Goal: Transaction & Acquisition: Book appointment/travel/reservation

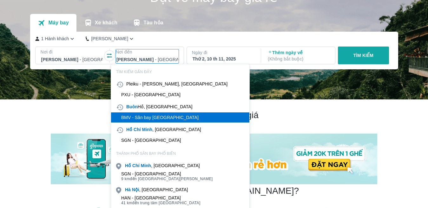
scroll to position [36, 0]
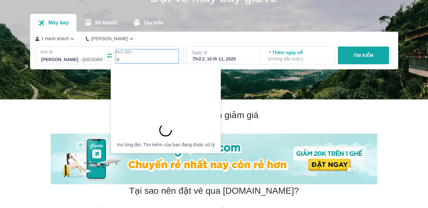
type input "d"
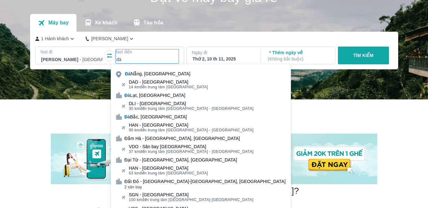
type input "đà"
click at [168, 84] on div "DAD - [GEOGRAPHIC_DATA]" at bounding box center [168, 82] width 79 height 5
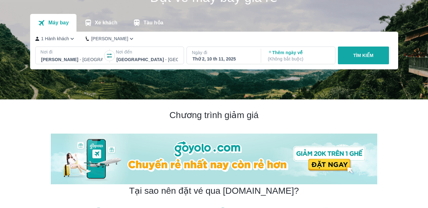
click at [251, 60] on div "Thứ 2, 10 th 11, 2025" at bounding box center [224, 59] width 62 height 6
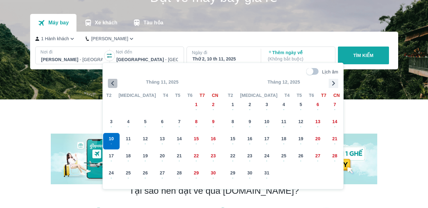
click at [112, 82] on icon "button" at bounding box center [113, 84] width 10 height 10
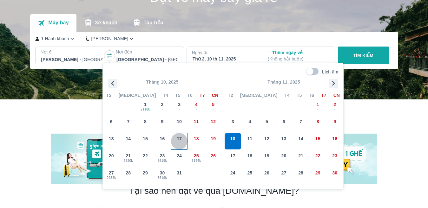
click at [175, 139] on div "17 -" at bounding box center [179, 141] width 16 height 16
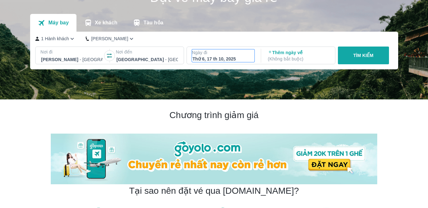
click at [216, 61] on div "Thứ 6, 17 th 10, 2025" at bounding box center [224, 59] width 62 height 6
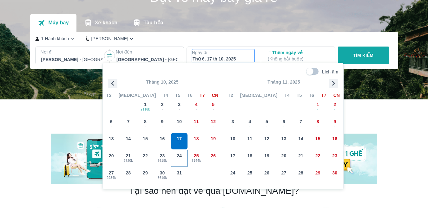
click at [173, 159] on span "-" at bounding box center [179, 161] width 16 height 5
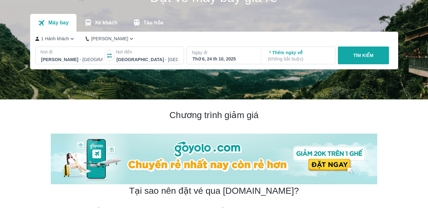
click at [280, 60] on p "( Không bắt buộc )" at bounding box center [299, 59] width 62 height 6
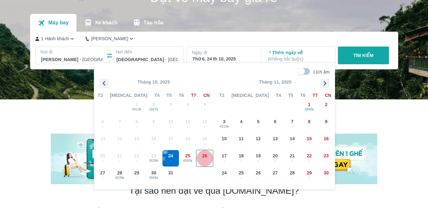
click at [206, 157] on span "26" at bounding box center [204, 156] width 5 height 6
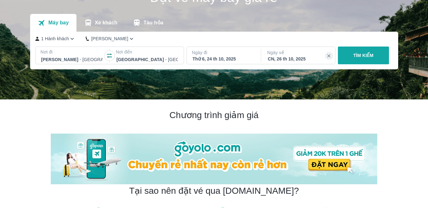
click at [349, 55] on button "TÌM KIẾM" at bounding box center [363, 56] width 51 height 18
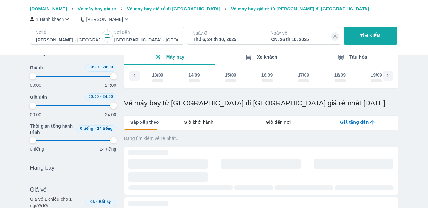
scroll to position [0, 1396]
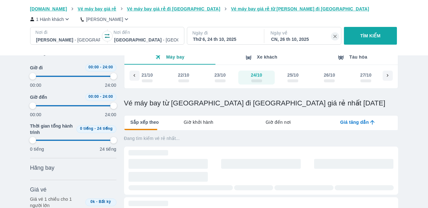
type input "97.9166666666667"
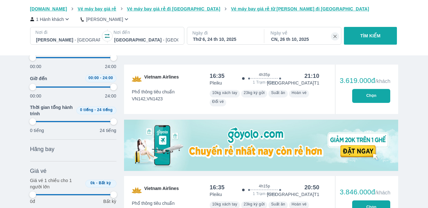
scroll to position [147, 0]
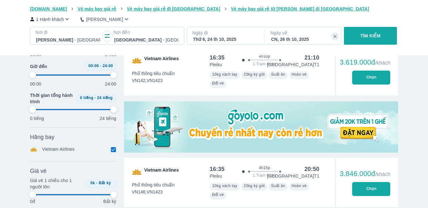
type input "97.9166666666667"
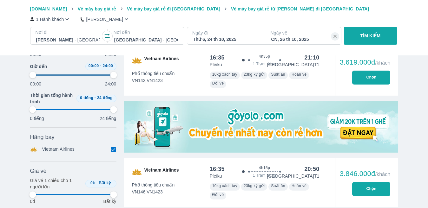
type input "97.9166666666667"
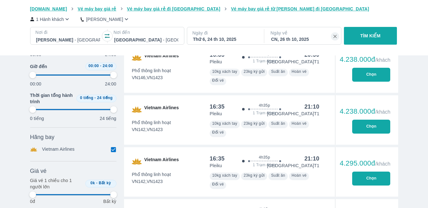
scroll to position [506, 0]
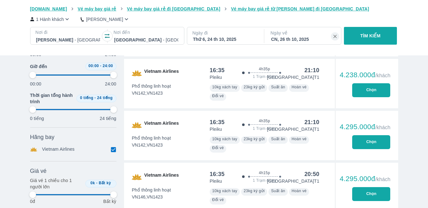
type input "97.9166666666667"
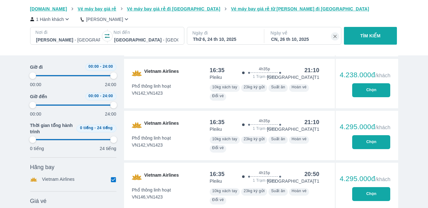
type input "97.9166666666667"
click at [61, 39] on div at bounding box center [68, 40] width 64 height 8
type input "97.9166666666667"
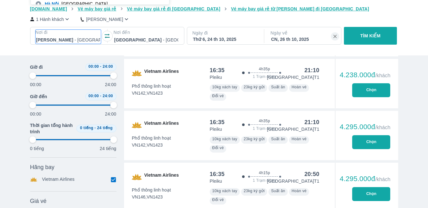
type input "97.9166666666667"
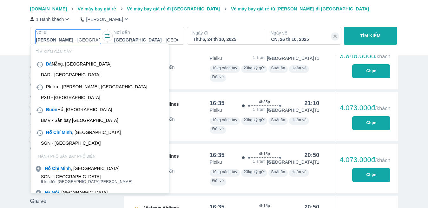
scroll to position [237, 0]
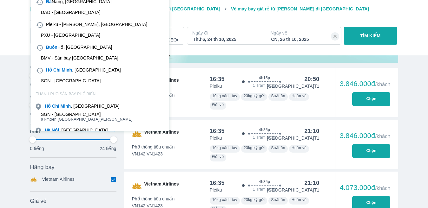
type input "97.9166666666667"
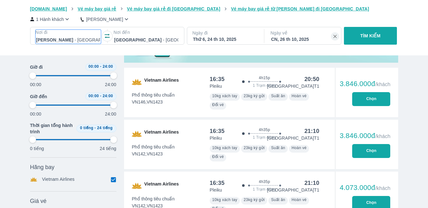
type input "97.9166666666667"
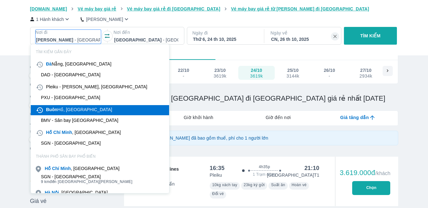
type input "97.9166666666667"
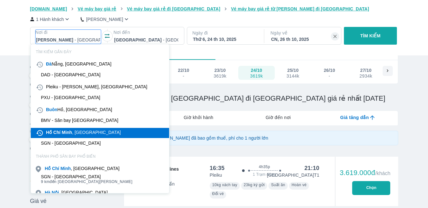
type input "97.9166666666667"
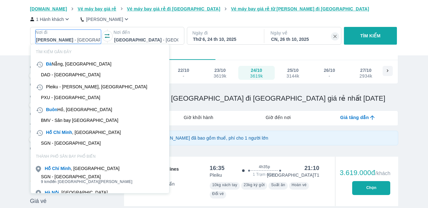
type input "97.9166666666667"
click at [73, 142] on div "SGN - [GEOGRAPHIC_DATA]" at bounding box center [71, 143] width 60 height 5
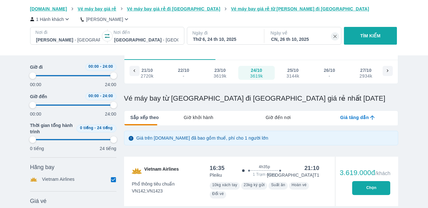
type input "97.9166666666667"
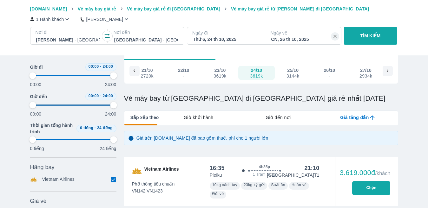
type input "97.9166666666667"
drag, startPoint x: 335, startPoint y: 38, endPoint x: 352, endPoint y: 39, distance: 16.5
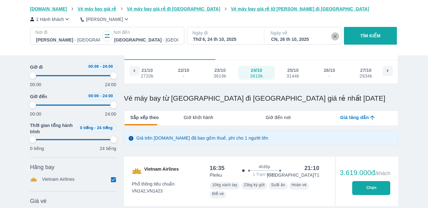
click at [336, 38] on icon "button" at bounding box center [335, 37] width 6 height 6
type input "97.9166666666667"
click at [283, 36] on p "Thêm ngày về ( Không bắt buộc )" at bounding box center [303, 36] width 64 height 13
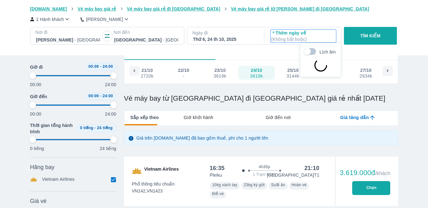
type input "97.9166666666667"
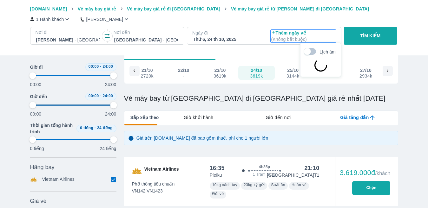
type input "97.9166666666667"
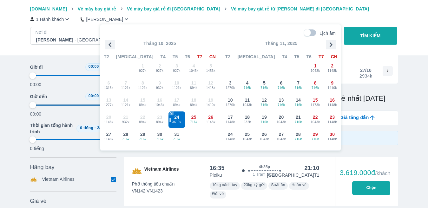
type input "97.9166666666667"
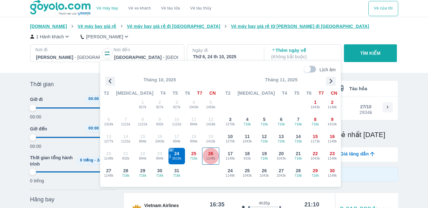
click at [211, 159] on span "1148k" at bounding box center [210, 158] width 16 height 5
type input "97.9166666666667"
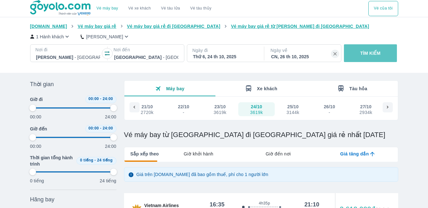
click at [364, 58] on button "TÌM KIẾM" at bounding box center [370, 53] width 53 height 18
type input "97.9166666666667"
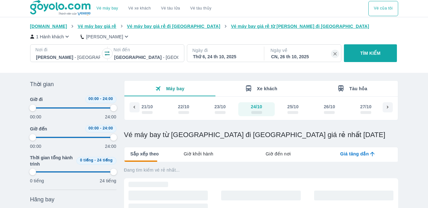
type input "97.9166666666667"
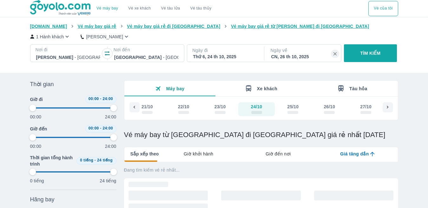
type input "97.9166666666667"
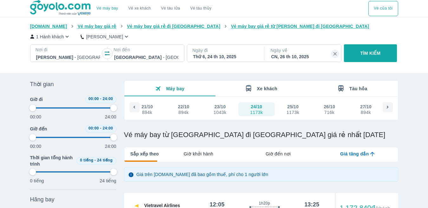
scroll to position [95, 0]
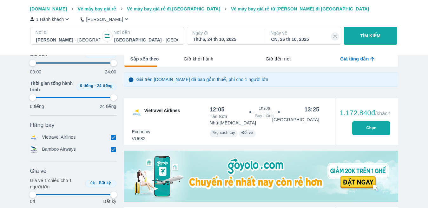
type input "97.9166666666667"
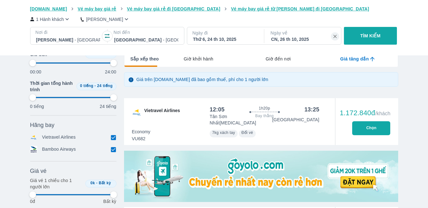
type input "97.9166666666667"
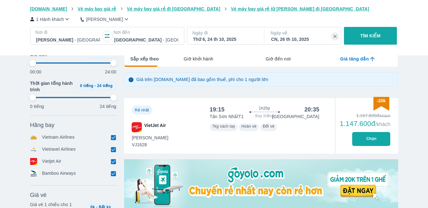
type input "97.9166666666667"
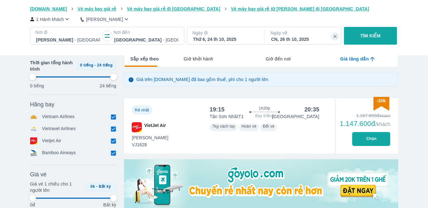
type input "97.9166666666667"
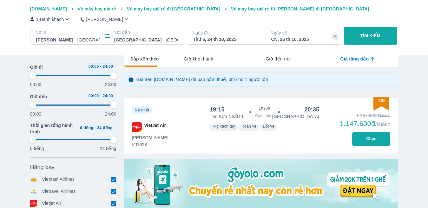
type input "97.9166666666667"
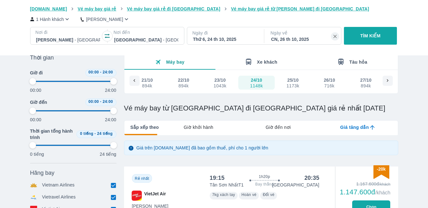
type input "97.9166666666667"
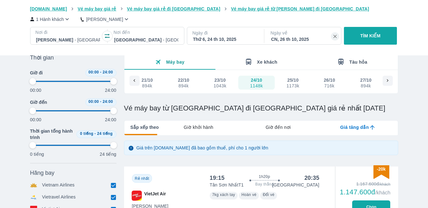
type input "97.9166666666667"
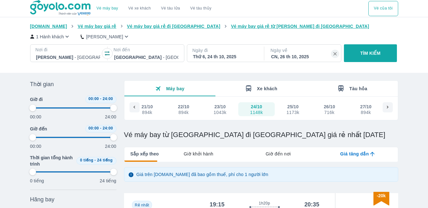
type input "97.9166666666667"
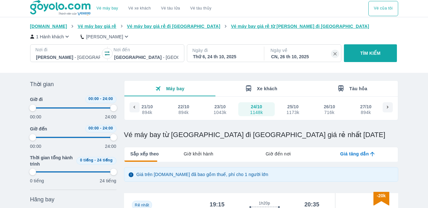
type input "97.9166666666667"
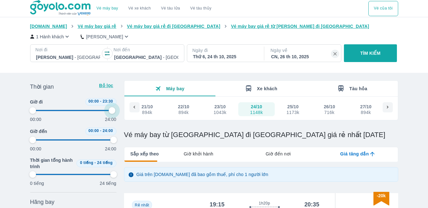
drag, startPoint x: 113, startPoint y: 110, endPoint x: 31, endPoint y: 108, distance: 81.9
click at [66, 108] on span at bounding box center [73, 111] width 81 height 10
type input "41.6666666666667"
type input "97.9166666666667"
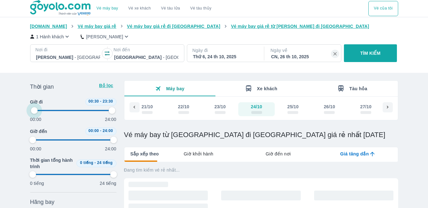
type input "2.08333333333333"
type input "97.9166666666667"
drag, startPoint x: 34, startPoint y: 110, endPoint x: 41, endPoint y: 110, distance: 7.6
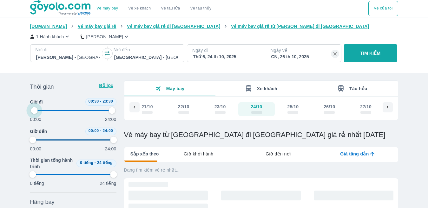
click at [41, 110] on span at bounding box center [73, 111] width 81 height 10
type input "0"
type input "41.6666666666667"
type input "97.9166666666667"
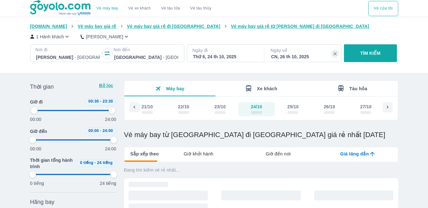
type input "2.08333333333333"
type input "97.9166666666667"
type input "14.5833333333333"
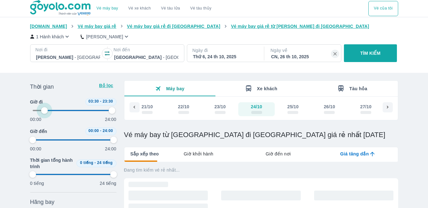
type input "97.9166666666667"
click at [45, 111] on span at bounding box center [78, 110] width 68 height 1
click at [45, 111] on span at bounding box center [73, 111] width 81 height 10
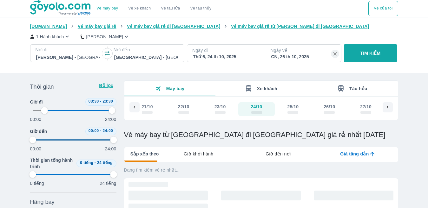
type input "14.5833333333333"
type input "97.9166666666667"
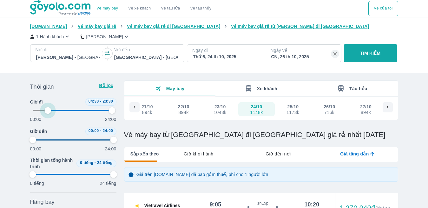
type input "18.75"
type input "97.9166666666667"
drag, startPoint x: 45, startPoint y: 111, endPoint x: 51, endPoint y: 112, distance: 5.7
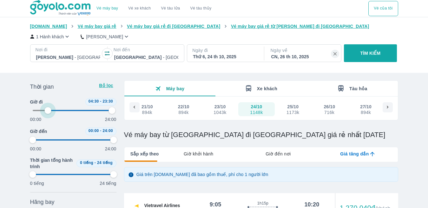
click at [52, 110] on span at bounding box center [73, 111] width 81 height 10
click at [51, 112] on span at bounding box center [73, 111] width 81 height 10
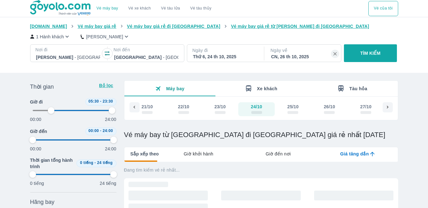
type input "22.9166666666667"
type input "97.9166666666667"
type input "22.9166666666667"
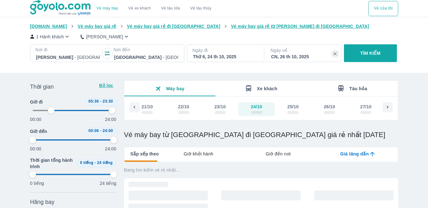
type input "97.9166666666667"
type input "18.75"
type input "97.9166666666667"
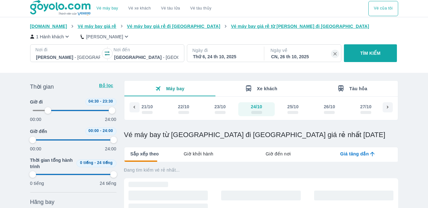
type input "97.9166666666667"
type input "22.9166666666667"
type input "97.9166666666667"
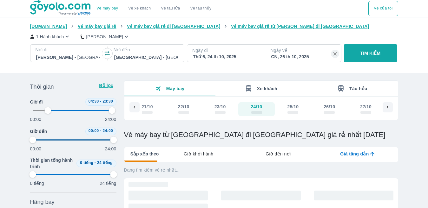
type input "97.9166666666667"
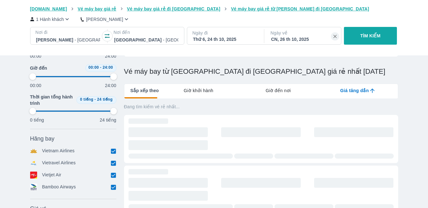
type input "22.9166666666667"
type input "97.9166666666667"
type input "22.9166666666667"
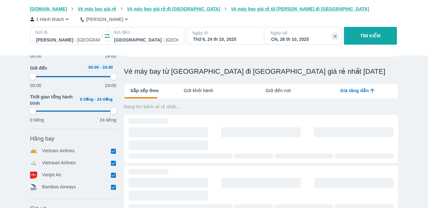
type input "97.9166666666667"
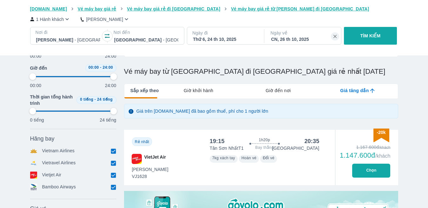
type input "22.9166666666667"
type input "97.9166666666667"
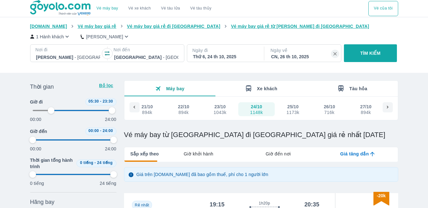
type input "22.9166666666667"
type input "97.9166666666667"
type input "22.9166666666667"
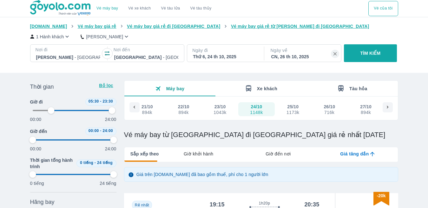
type input "97.9166666666667"
type input "22.9166666666667"
type input "97.9166666666667"
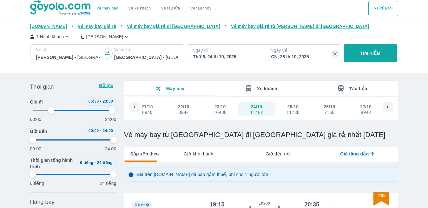
type input "97.9166666666667"
type input "22.9166666666667"
type input "97.9166666666667"
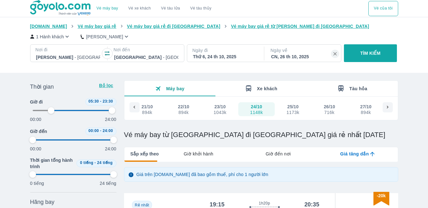
type input "97.9166666666667"
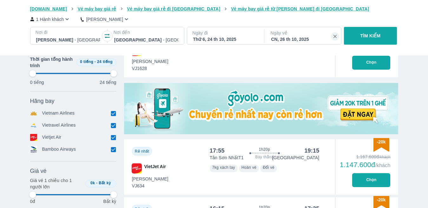
type input "22.9166666666667"
type input "97.9166666666667"
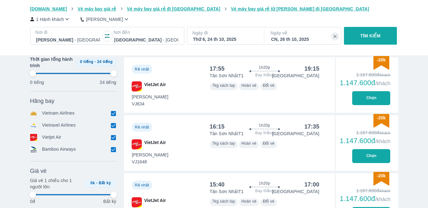
type input "22.9166666666667"
type input "97.9166666666667"
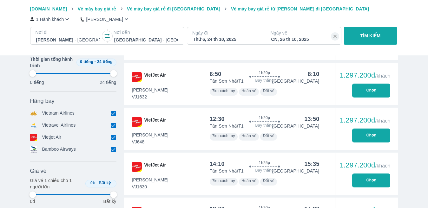
type input "22.9166666666667"
type input "97.9166666666667"
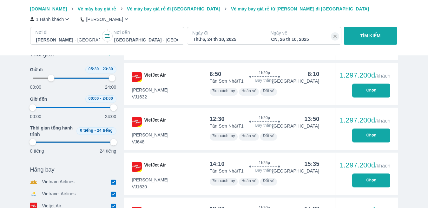
scroll to position [495, 0]
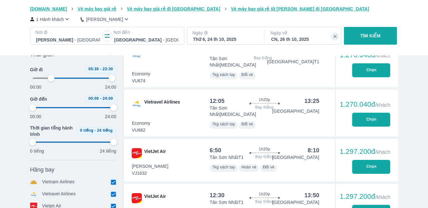
type input "22.9166666666667"
type input "97.9166666666667"
type input "22.9166666666667"
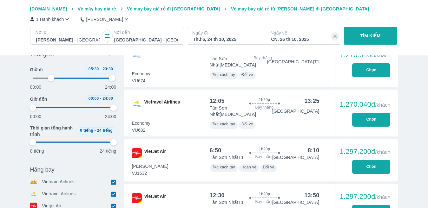
type input "97.9166666666667"
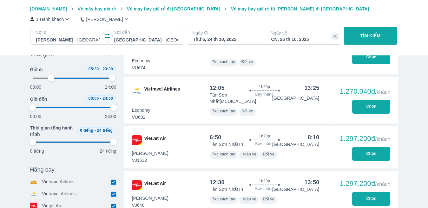
type input "22.9166666666667"
type input "97.9166666666667"
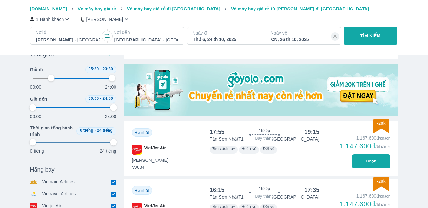
scroll to position [286, 0]
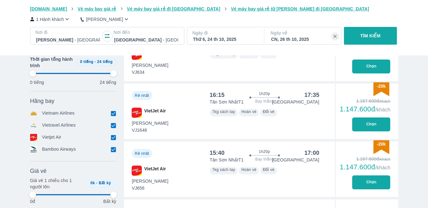
click at [372, 125] on button "Chọn" at bounding box center [371, 125] width 38 height 14
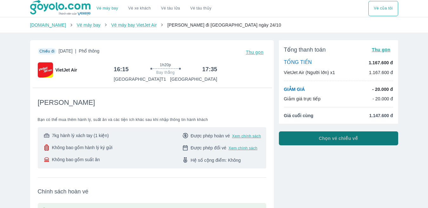
click at [310, 141] on button "Chọn vé chiều về" at bounding box center [338, 139] width 119 height 14
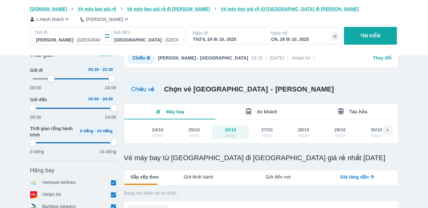
scroll to position [127, 0]
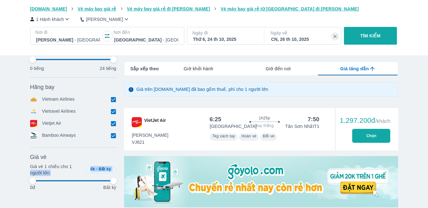
drag, startPoint x: 1, startPoint y: 187, endPoint x: 36, endPoint y: 221, distance: 49.1
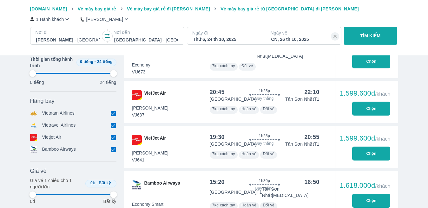
scroll to position [654, 0]
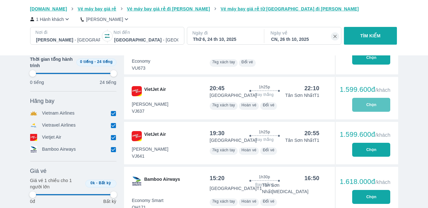
click at [377, 98] on button "Chọn" at bounding box center [371, 105] width 38 height 14
